Goal: Find specific page/section

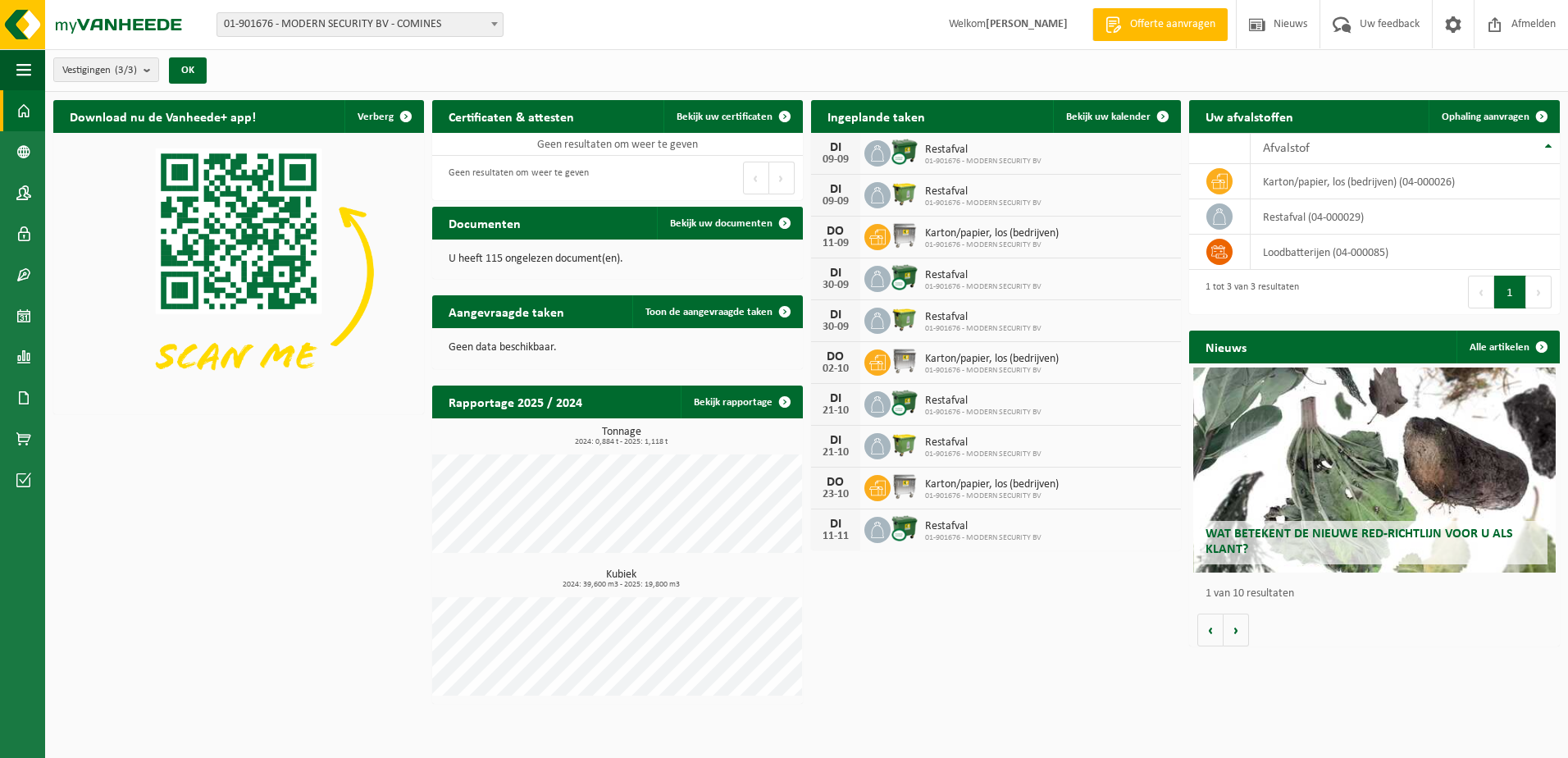
click at [1041, 699] on div "Download nu de Vanheede+ app! Verberg Certificaten & attesten Bekijk uw certifi…" at bounding box center [807, 402] width 1516 height 620
click at [18, 398] on span at bounding box center [24, 397] width 15 height 41
click at [133, 393] on span "Facturen" at bounding box center [117, 397] width 44 height 31
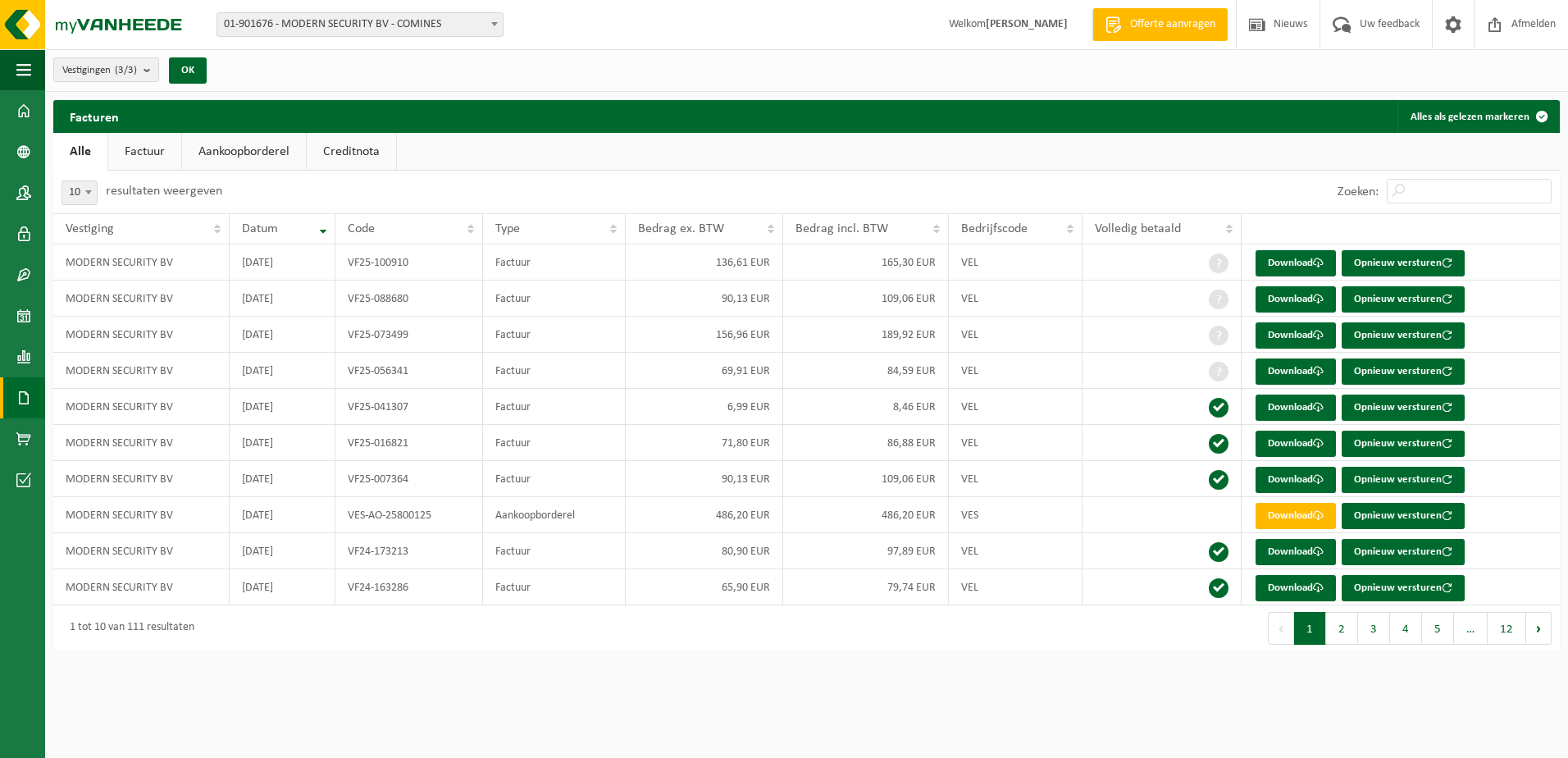
click at [253, 151] on link "Aankoopborderel" at bounding box center [244, 152] width 124 height 38
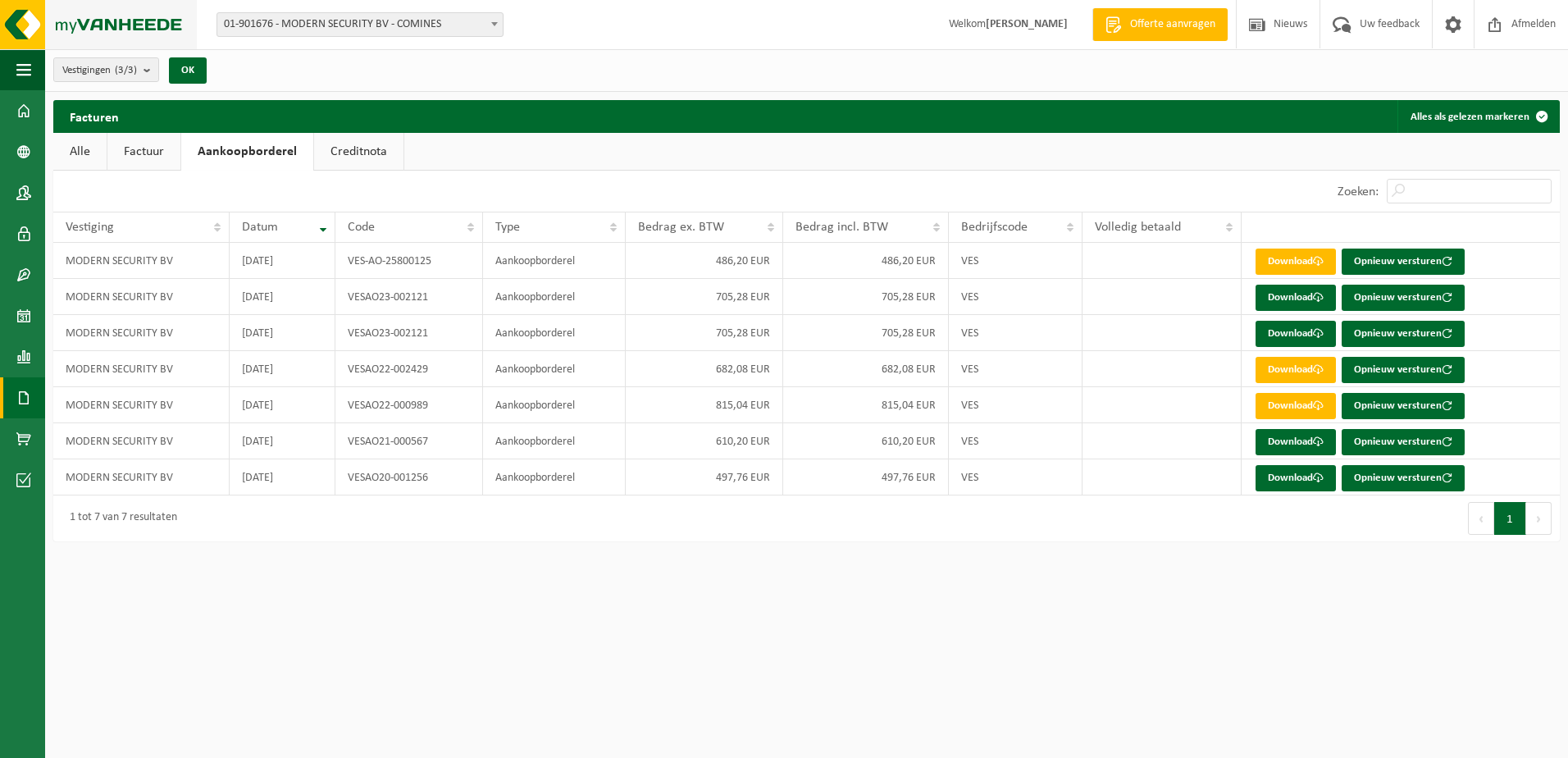
click at [20, 34] on img at bounding box center [98, 25] width 197 height 50
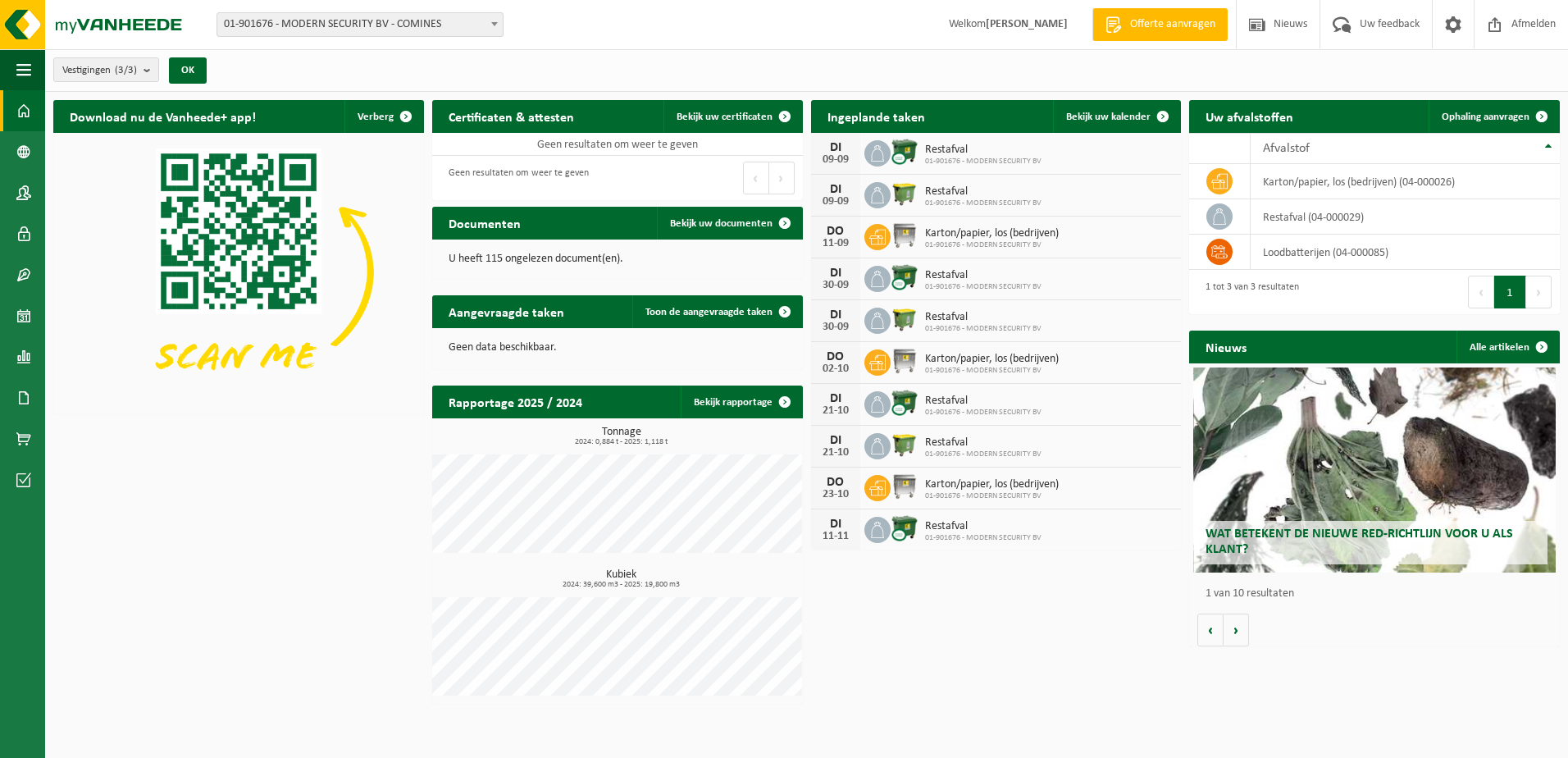
click at [176, 471] on div "Download nu de Vanheede+ app! Verberg Certificaten & attesten Bekijk uw certifi…" at bounding box center [807, 402] width 1516 height 620
